Goal: Find specific page/section: Find specific page/section

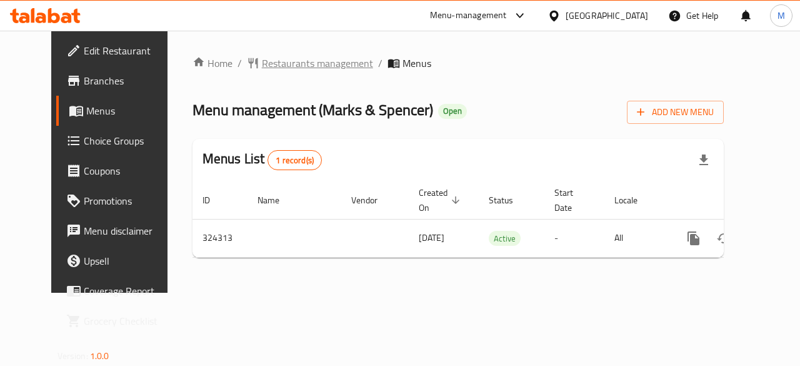
click at [262, 68] on span "Restaurants management" at bounding box center [317, 63] width 111 height 15
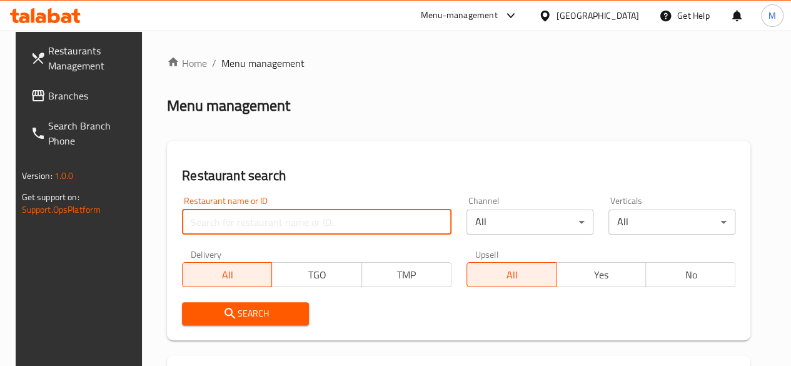
paste input "653243"
click at [254, 221] on input "653243" at bounding box center [316, 221] width 269 height 25
type input "653243"
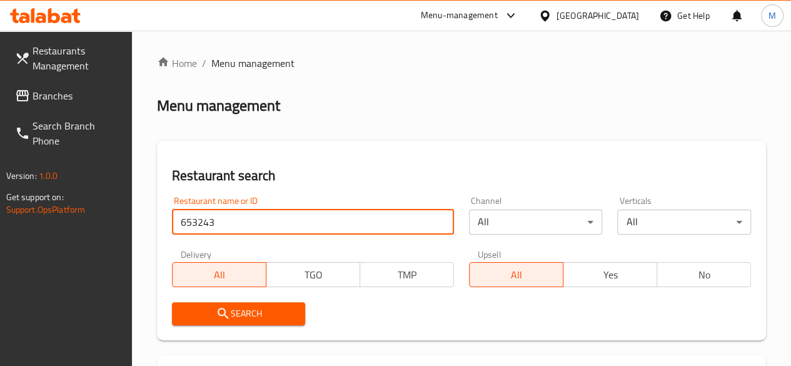
scroll to position [223, 0]
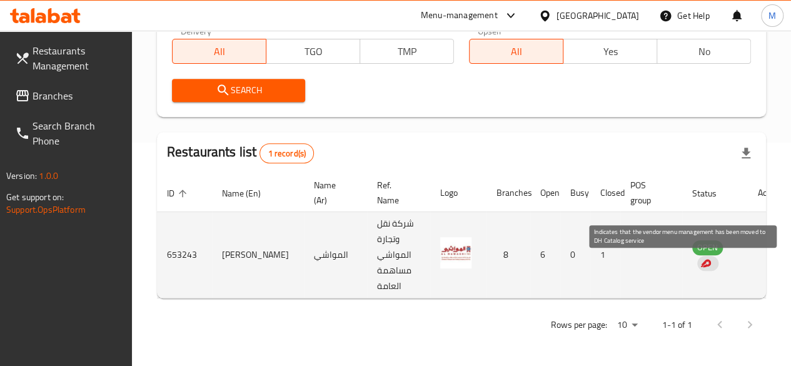
click at [699, 264] on img "enhanced table" at bounding box center [704, 262] width 11 height 11
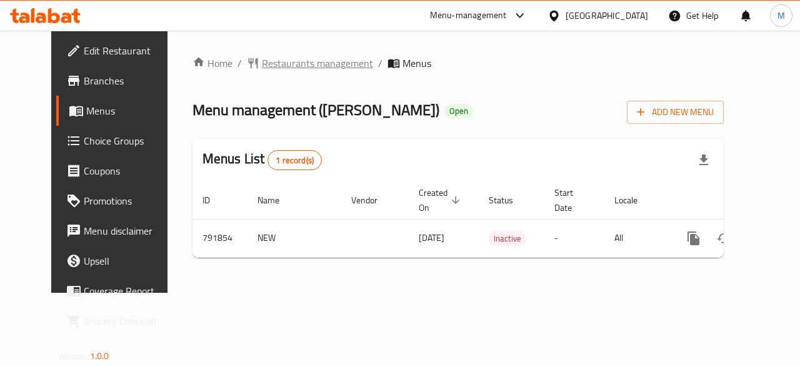
click at [309, 62] on span "Restaurants management" at bounding box center [317, 63] width 111 height 15
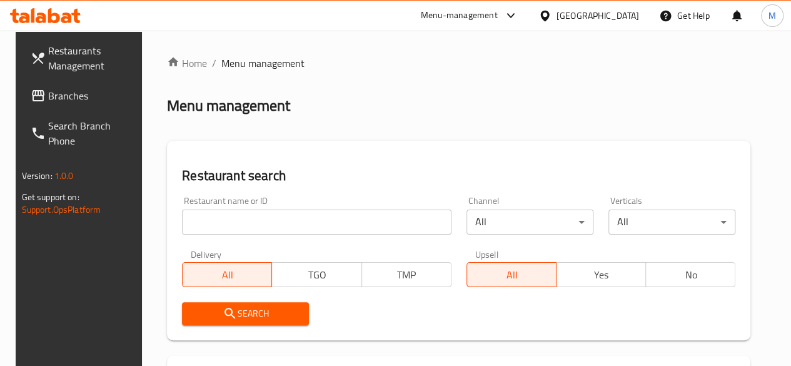
click at [247, 217] on input "search" at bounding box center [316, 221] width 269 height 25
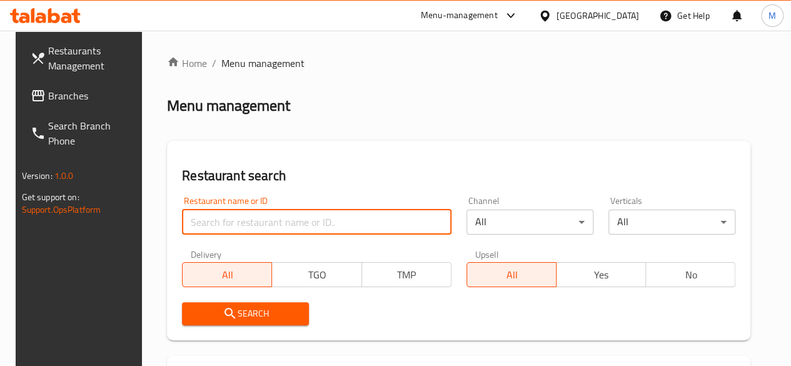
paste input "653243"
type input "653243"
click button "Search" at bounding box center [245, 313] width 127 height 23
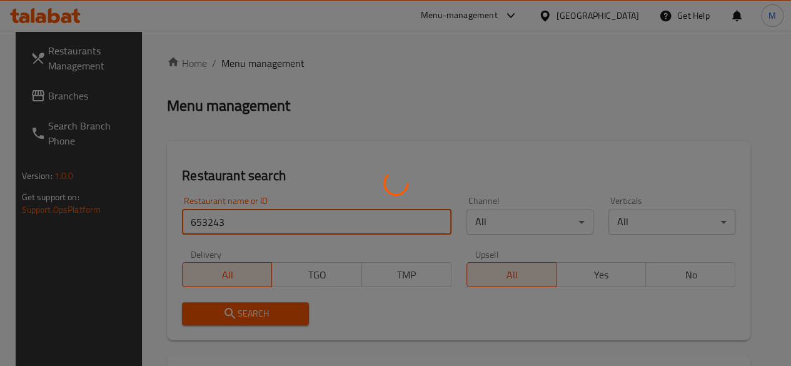
scroll to position [223, 0]
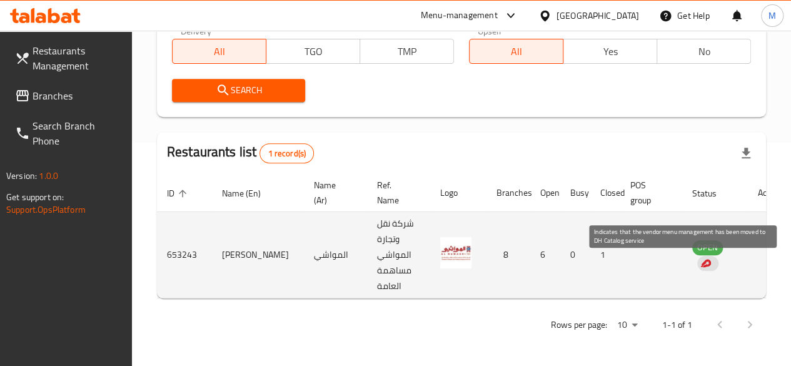
click at [697, 267] on div "enhanced table" at bounding box center [707, 263] width 21 height 15
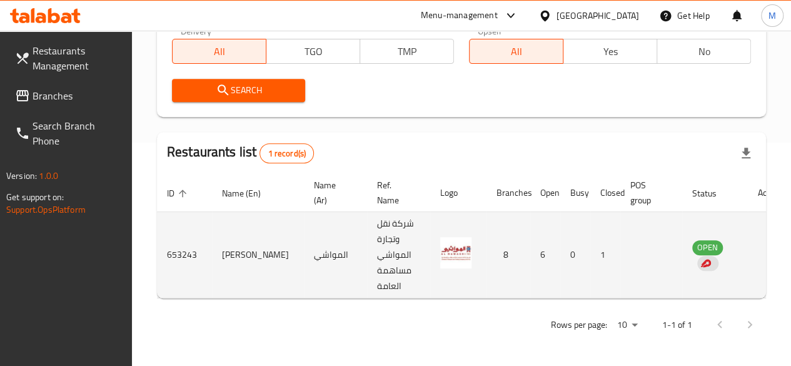
click at [747, 252] on td "enhanced table" at bounding box center [768, 255] width 43 height 86
click at [747, 251] on td "enhanced table" at bounding box center [768, 255] width 43 height 86
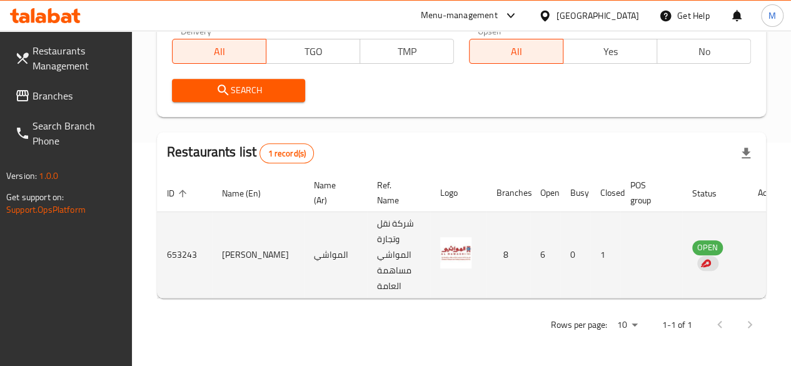
click at [747, 251] on td "enhanced table" at bounding box center [768, 255] width 43 height 86
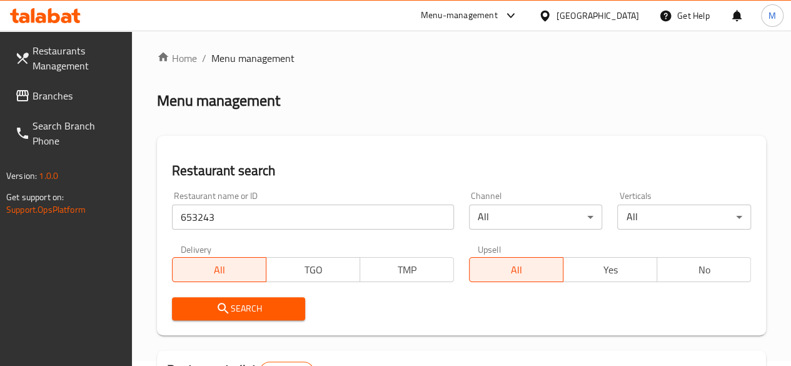
scroll to position [4, 0]
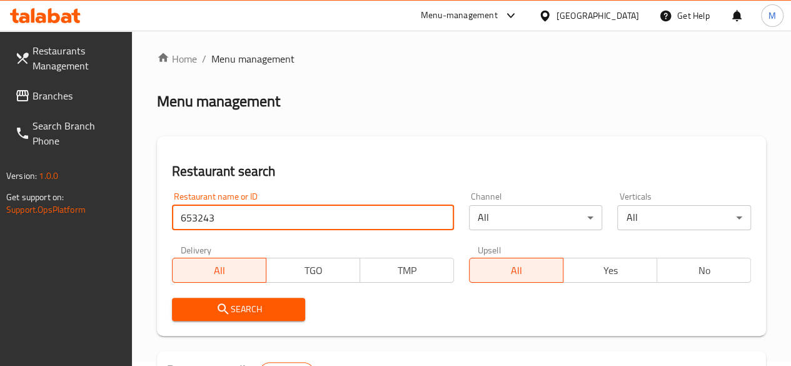
click at [242, 218] on input "653243" at bounding box center [313, 217] width 282 height 25
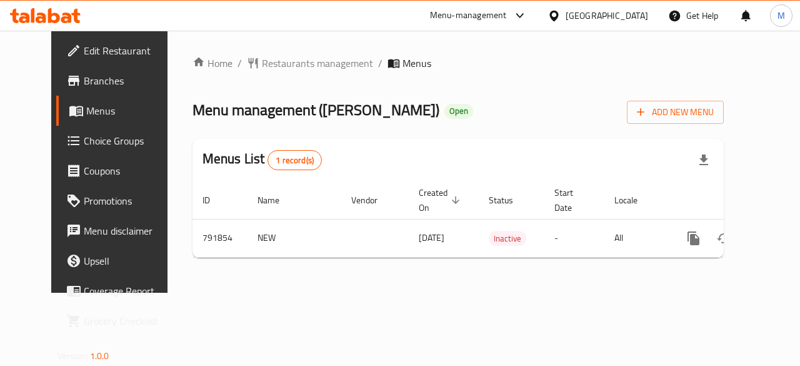
scroll to position [7, 0]
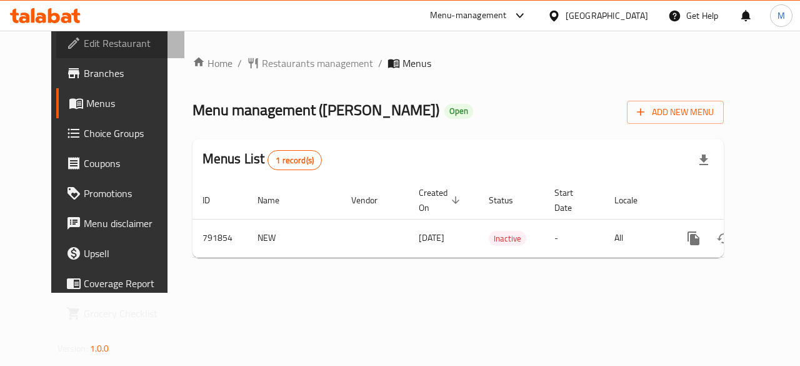
click at [84, 49] on span "Edit Restaurant" at bounding box center [129, 43] width 91 height 15
